Goal: Task Accomplishment & Management: Manage account settings

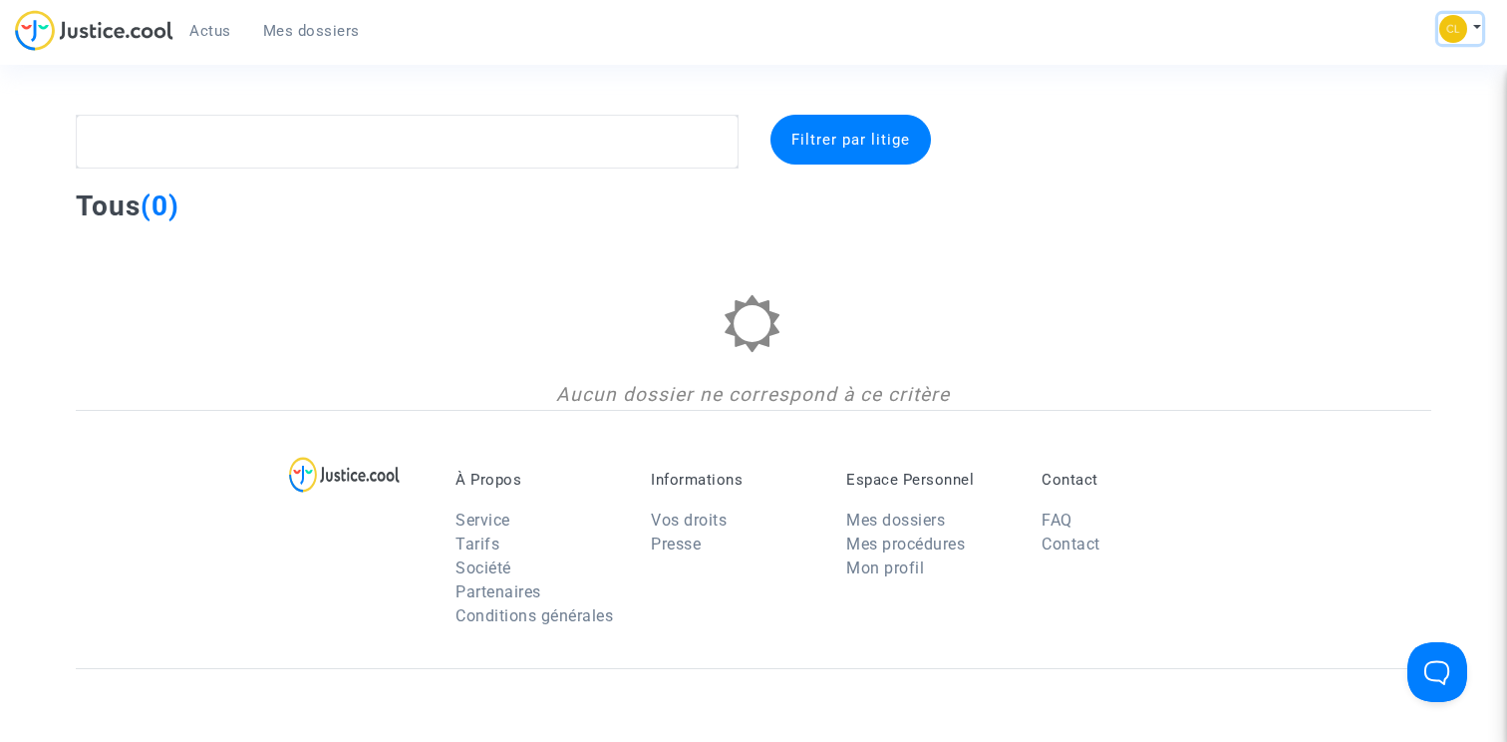
click at [1466, 25] on button at bounding box center [1460, 29] width 44 height 30
click at [1400, 71] on link "Mon profil" at bounding box center [1403, 71] width 158 height 32
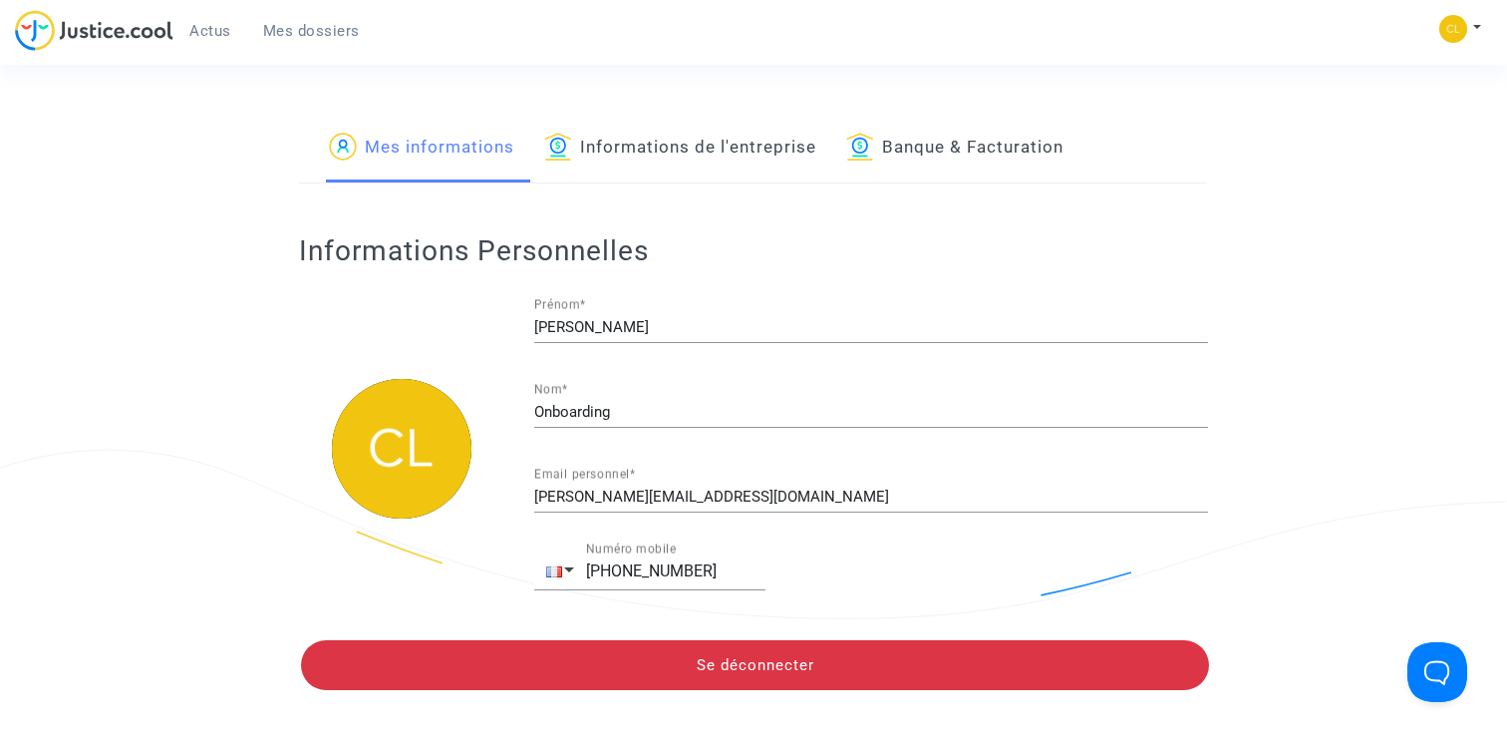
click at [794, 146] on link "Informations de l'entreprise" at bounding box center [680, 149] width 272 height 68
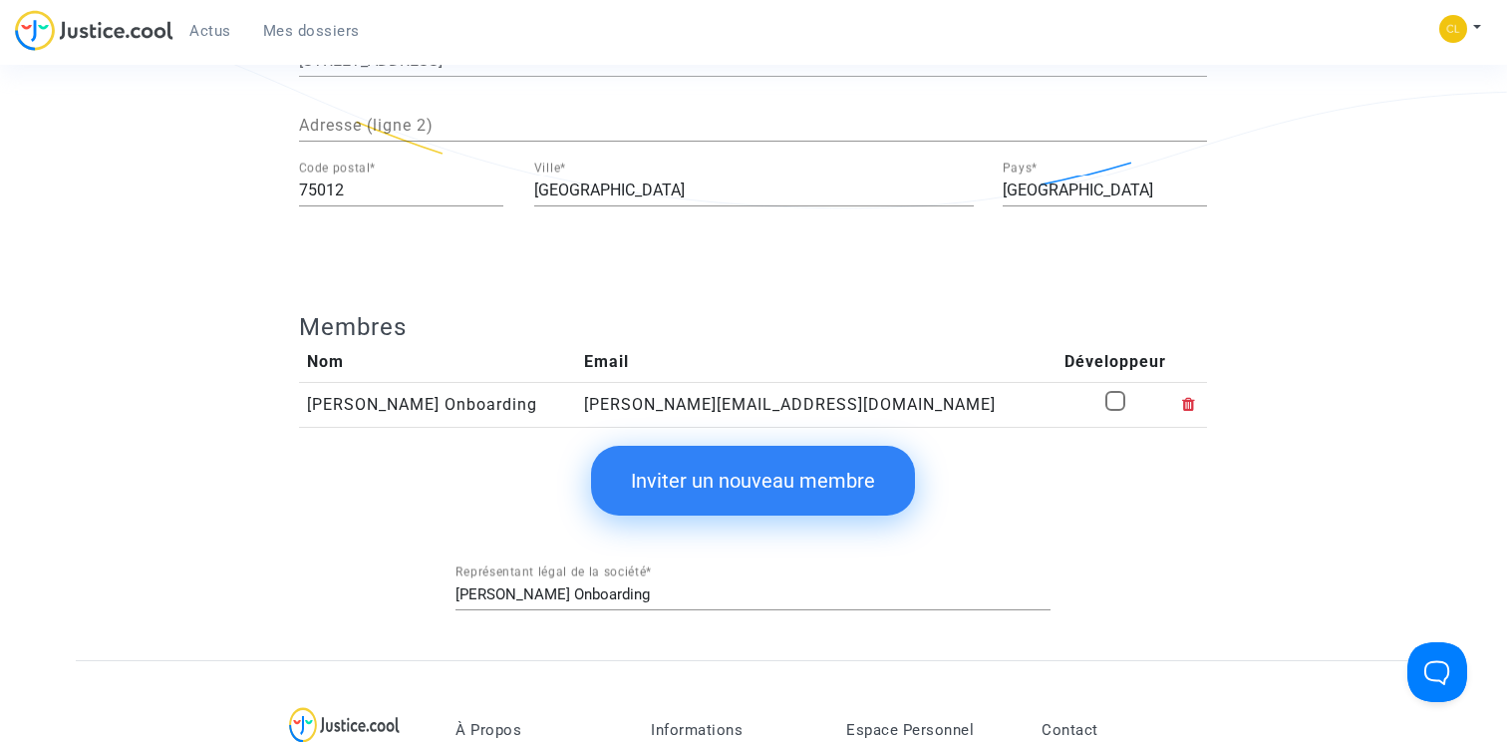
scroll to position [385, 0]
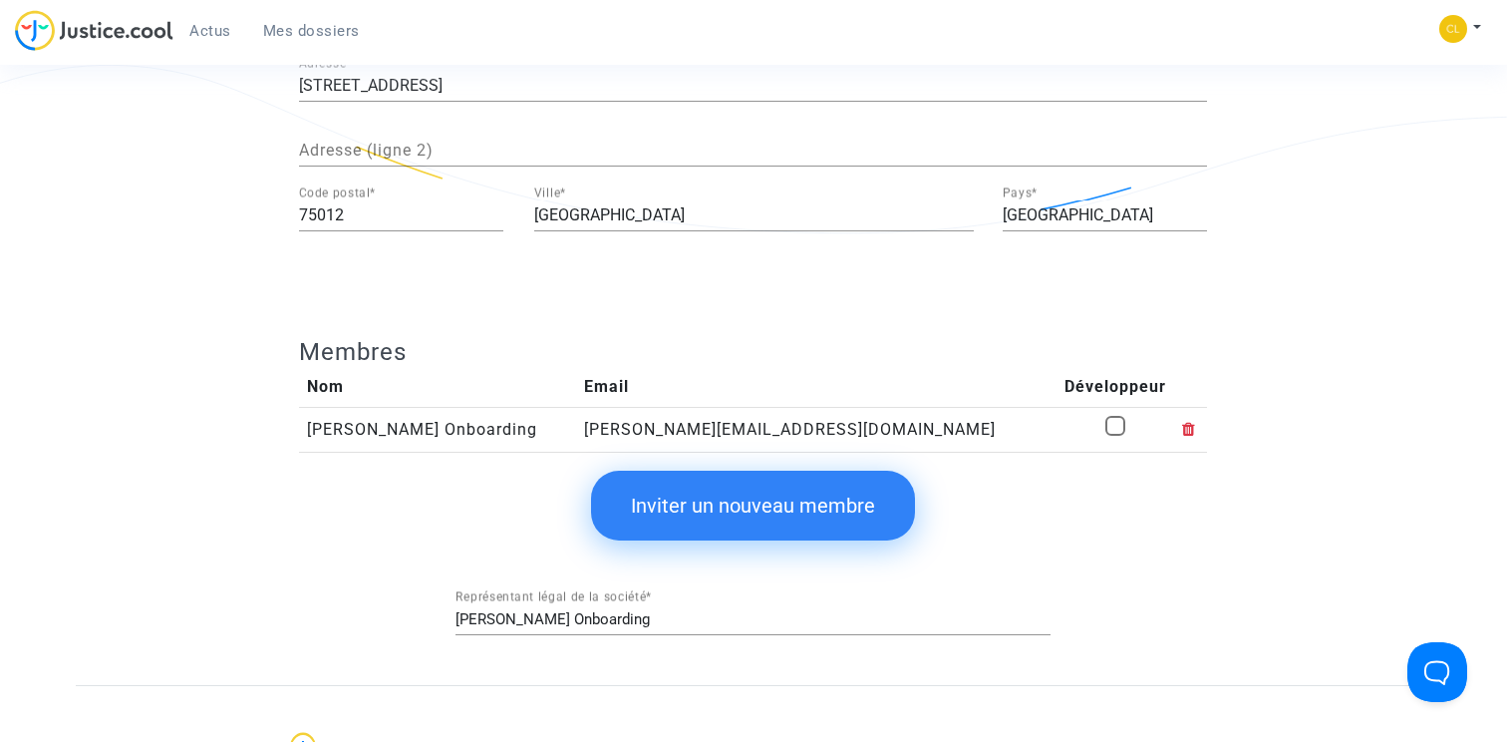
click at [807, 528] on button "Inviter un nouveau membre" at bounding box center [753, 506] width 324 height 70
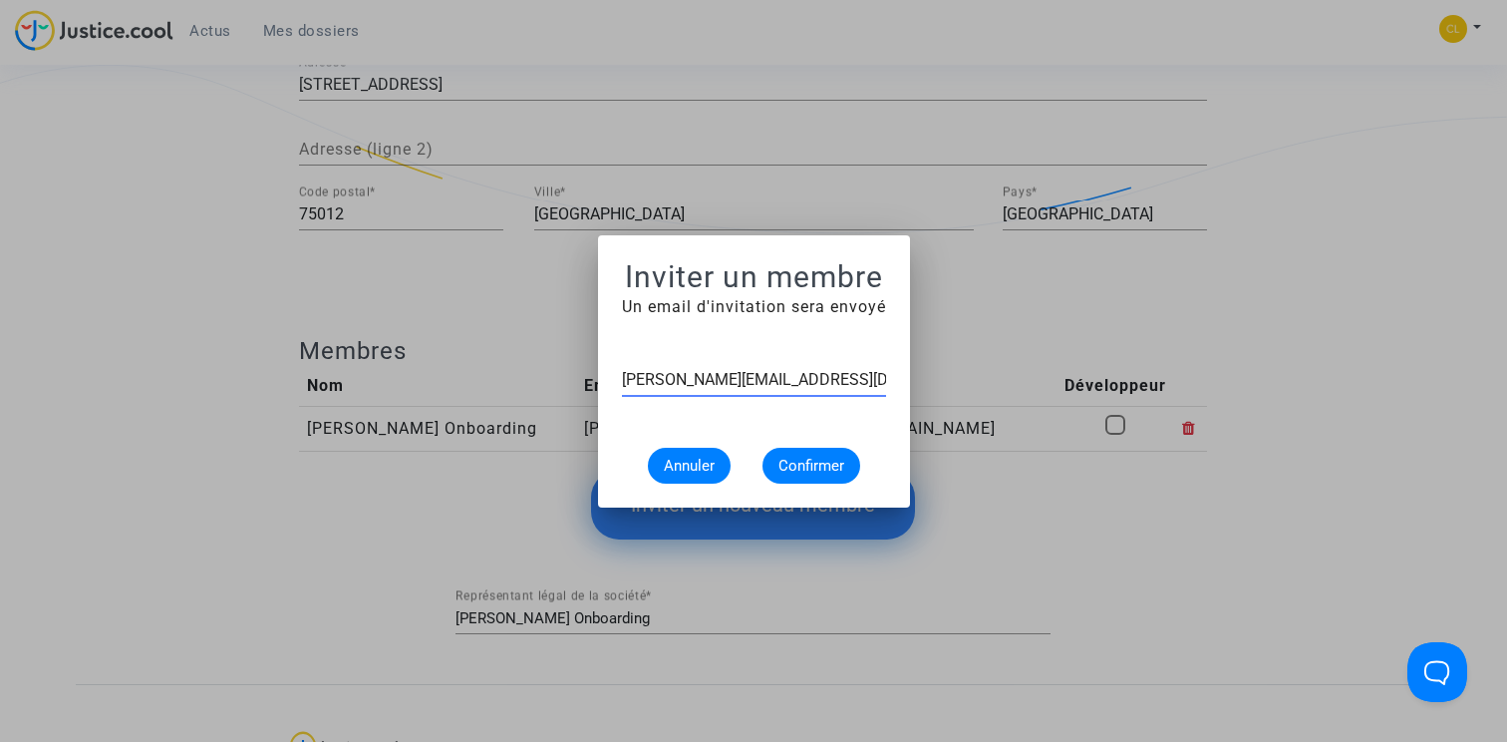
type input "[PERSON_NAME][EMAIL_ADDRESS][DOMAIN_NAME]"
click at [817, 463] on span "Confirmer" at bounding box center [812, 466] width 66 height 18
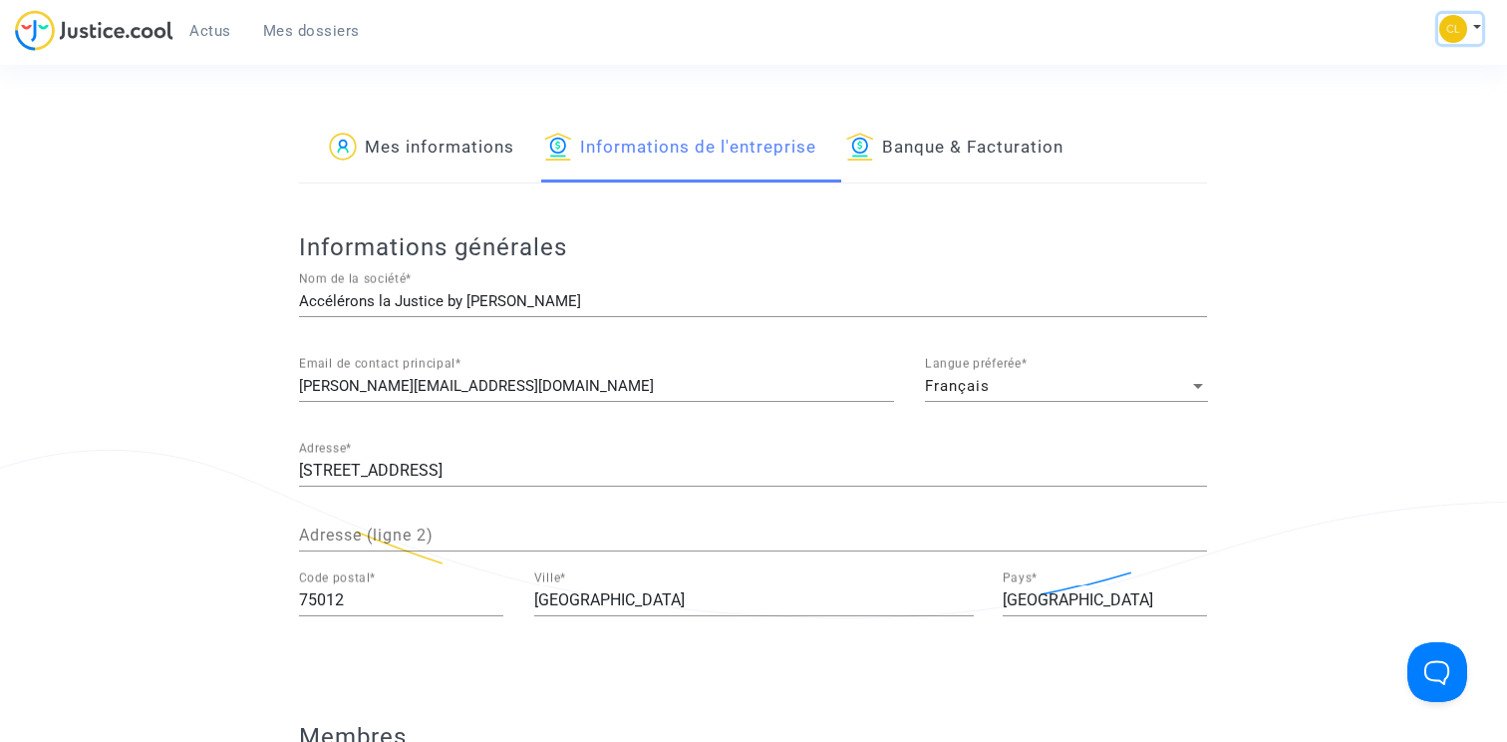
click at [1471, 25] on button at bounding box center [1460, 29] width 44 height 30
click at [307, 31] on span "Mes dossiers" at bounding box center [311, 31] width 97 height 18
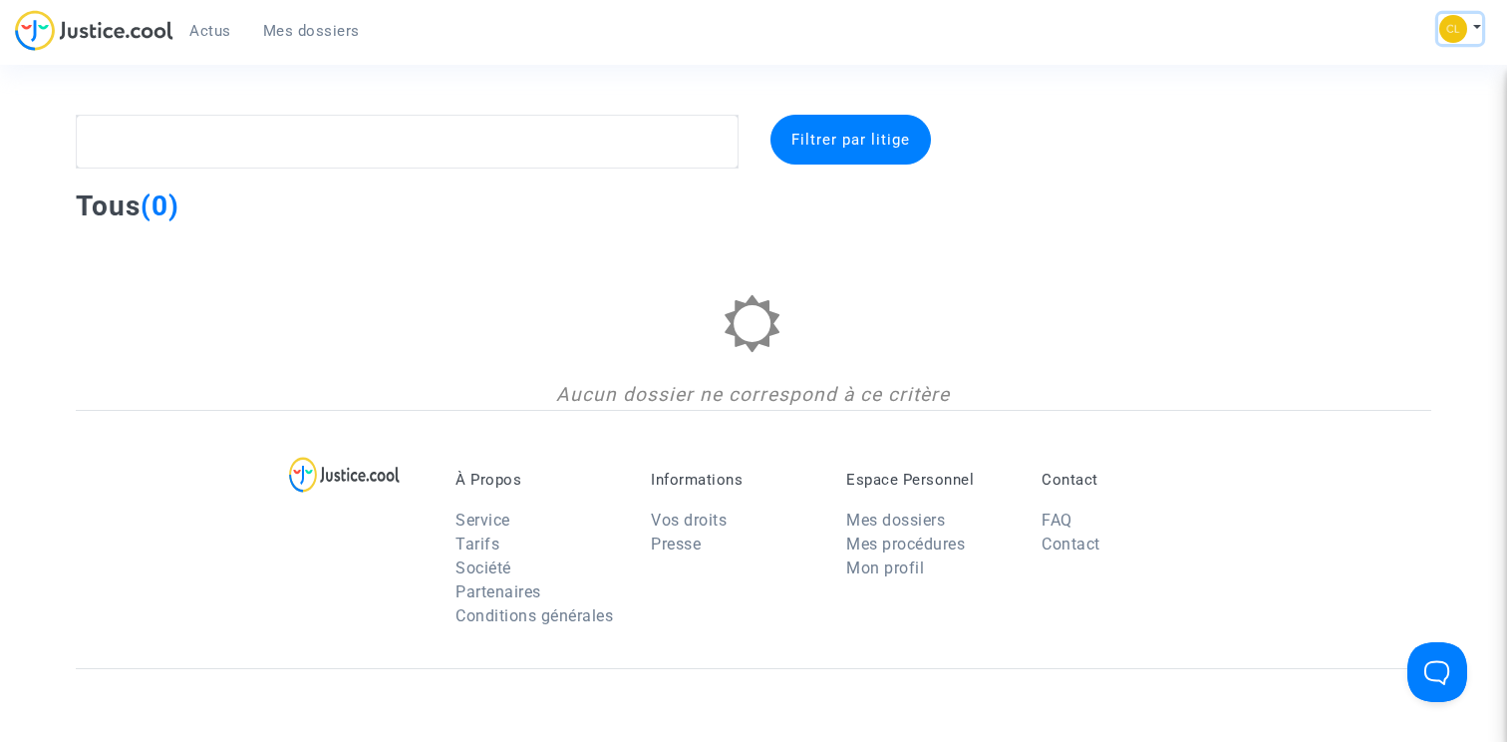
click at [1475, 22] on button at bounding box center [1460, 29] width 44 height 30
click at [1398, 136] on link "Déconnexion" at bounding box center [1403, 135] width 158 height 32
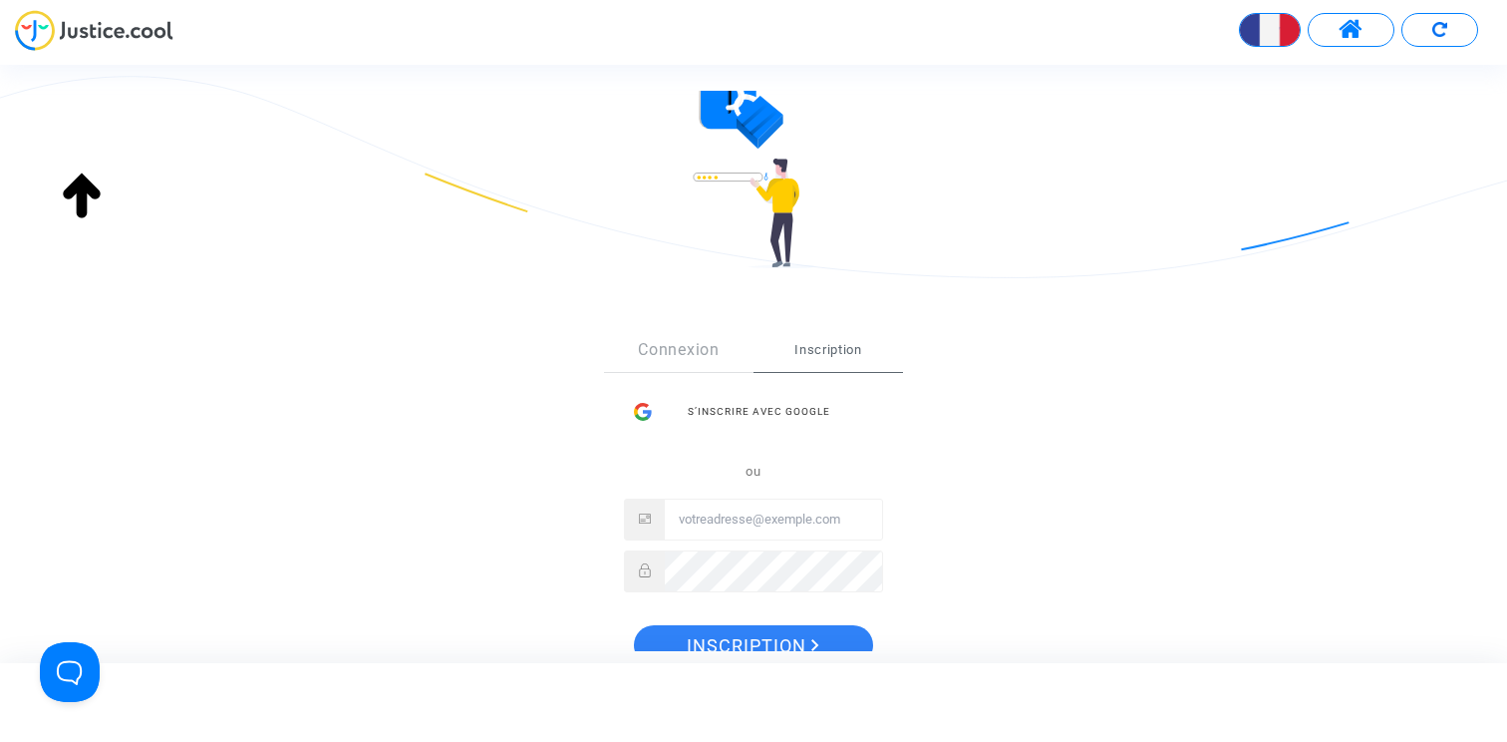
scroll to position [246, 0]
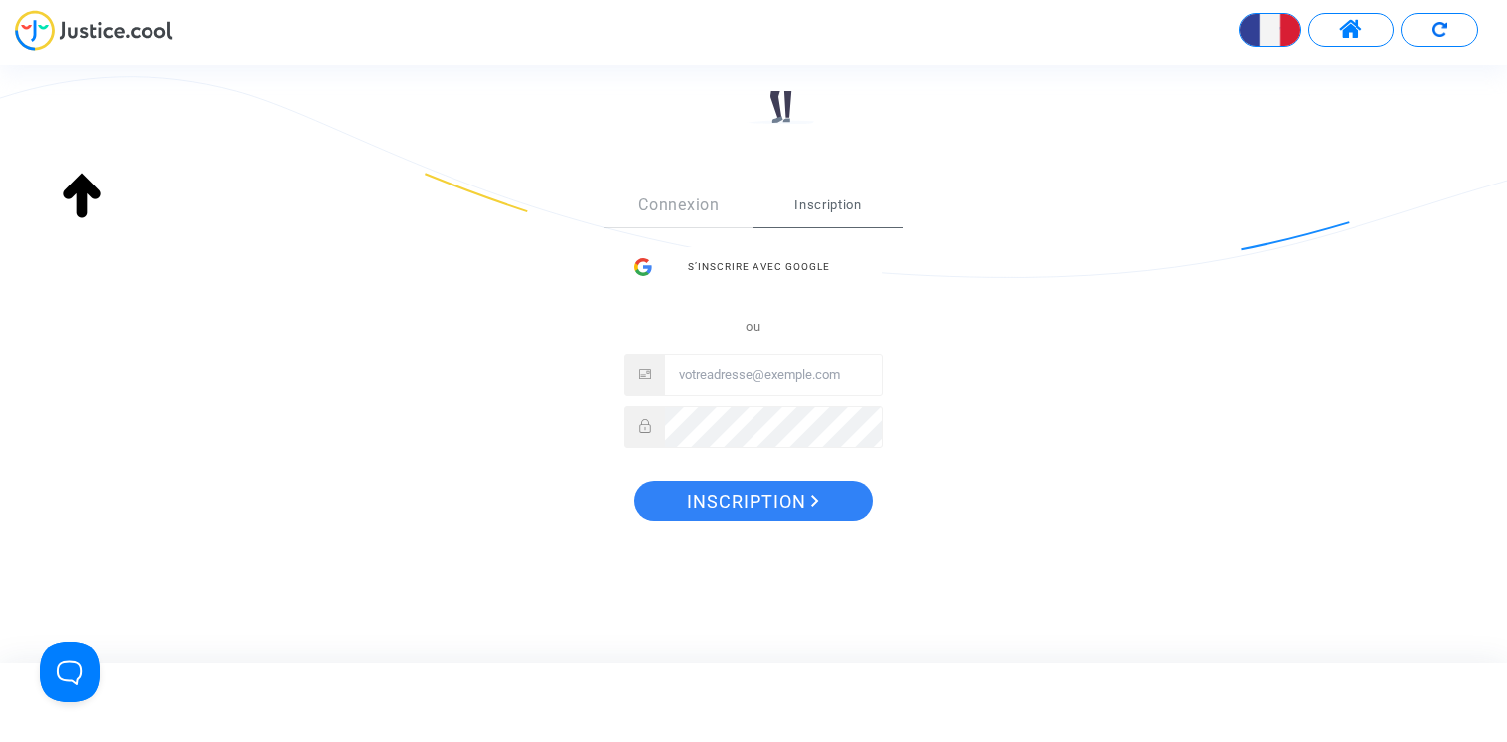
type input "claire+aljpitcher@justice.cool"
click at [680, 208] on link "Connexion" at bounding box center [679, 205] width 150 height 44
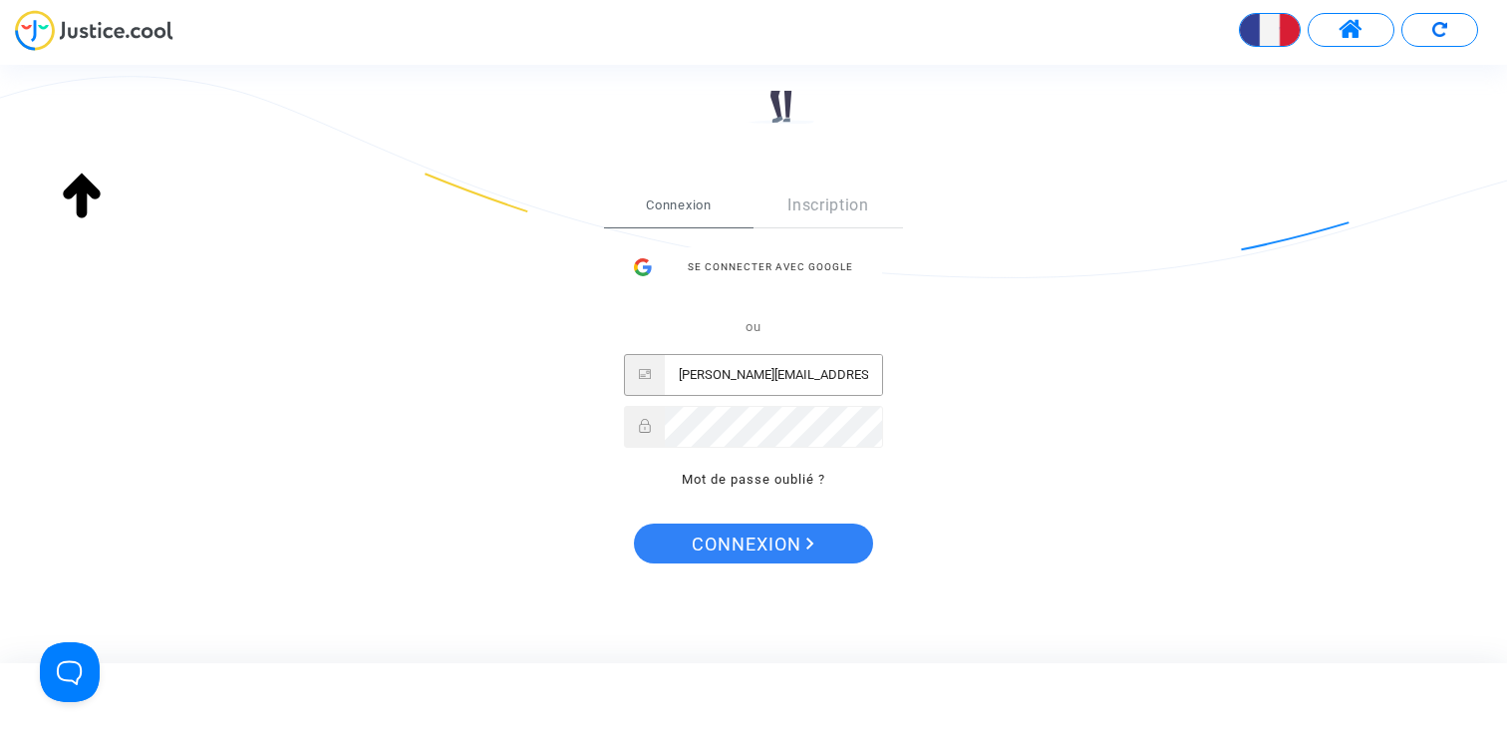
click at [778, 369] on input "claire+aljpitcher@justice.cool" at bounding box center [773, 375] width 217 height 40
type input "claire+onboarding@justice.cool"
click at [762, 546] on span "Connexion" at bounding box center [753, 544] width 123 height 42
